Goal: Use online tool/utility: Utilize a website feature to perform a specific function

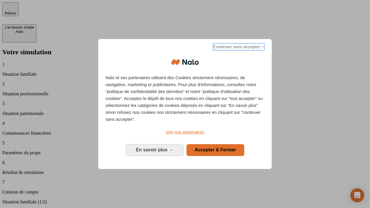
click at [238, 48] on span "Continuer sans accepter →" at bounding box center [239, 46] width 52 height 7
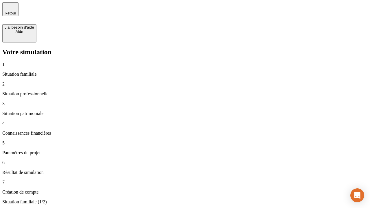
type input "30 000"
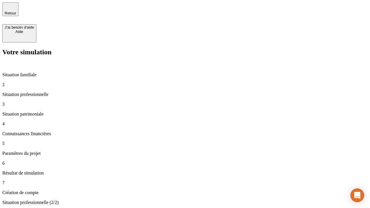
type input "1 000"
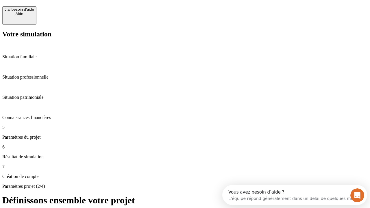
scroll to position [5, 0]
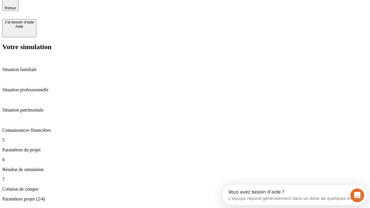
type input "65"
type input "5 000"
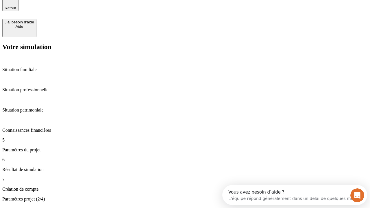
type input "640"
